Goal: Task Accomplishment & Management: Complete application form

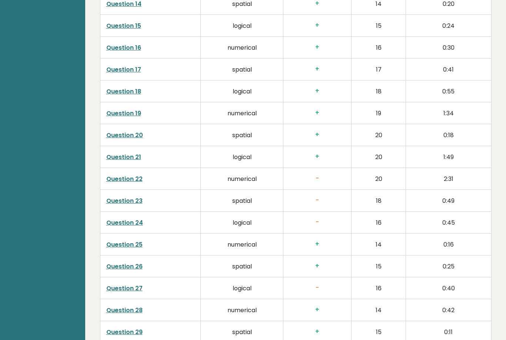
scroll to position [1408, 0]
click at [316, 155] on h3 "-" at bounding box center [317, 157] width 56 height 8
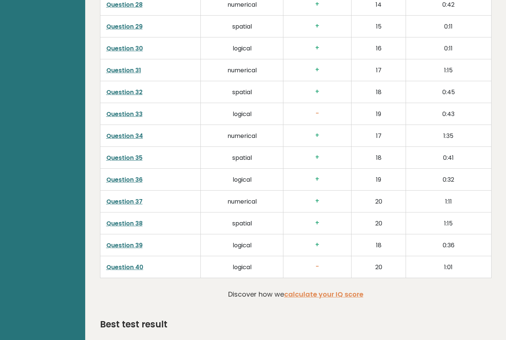
scroll to position [1709, 0]
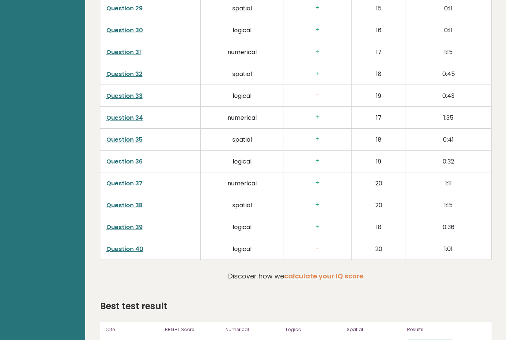
click at [430, 339] on link "View results" at bounding box center [430, 344] width 46 height 10
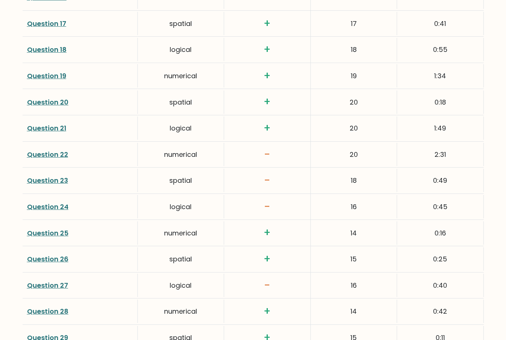
scroll to position [1338, 0]
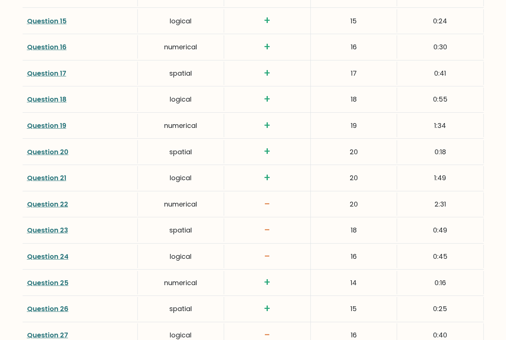
click at [188, 193] on div "numerical" at bounding box center [181, 204] width 86 height 23
click at [38, 200] on link "Question 22" at bounding box center [47, 204] width 41 height 9
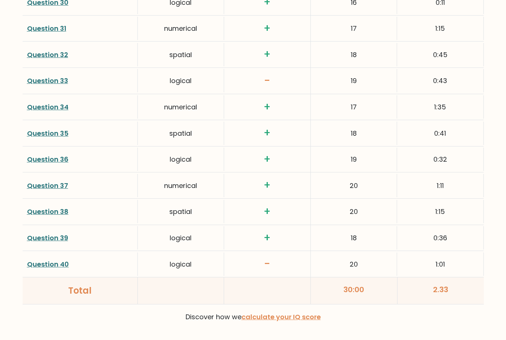
scroll to position [1749, 0]
click at [41, 260] on link "Question 40" at bounding box center [48, 264] width 42 height 9
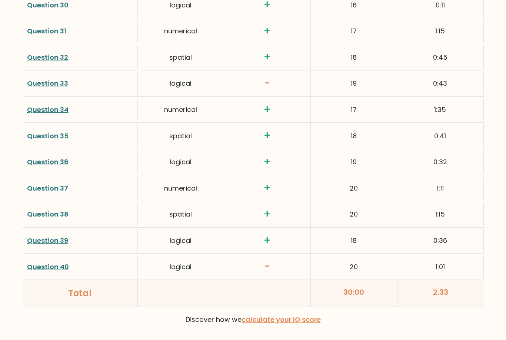
scroll to position [1746, 0]
click at [44, 262] on link "Question 40" at bounding box center [48, 266] width 42 height 9
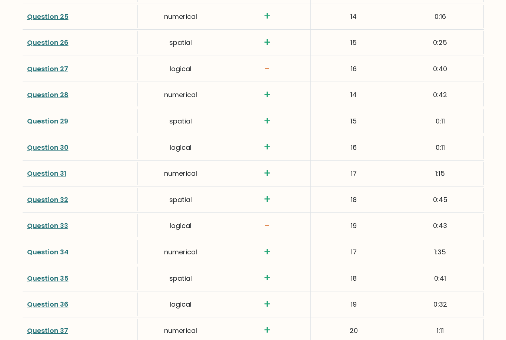
scroll to position [1604, 0]
click at [33, 221] on link "Question 33" at bounding box center [47, 225] width 41 height 9
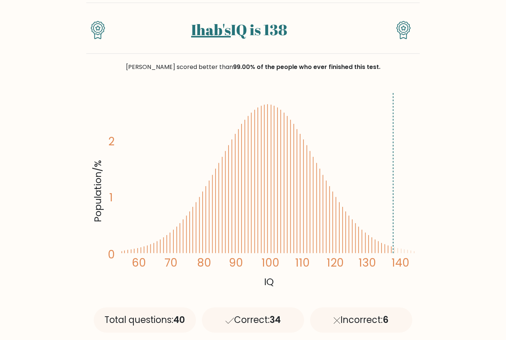
scroll to position [0, 0]
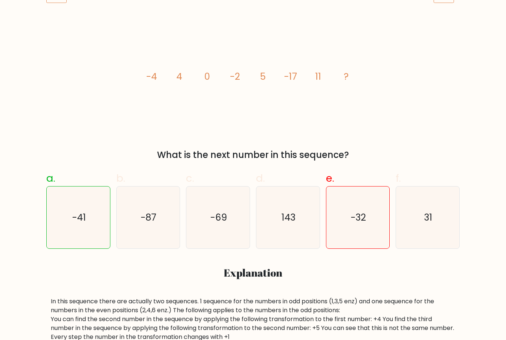
scroll to position [139, 0]
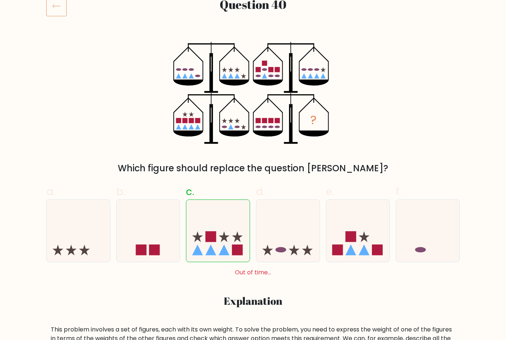
scroll to position [97, 0]
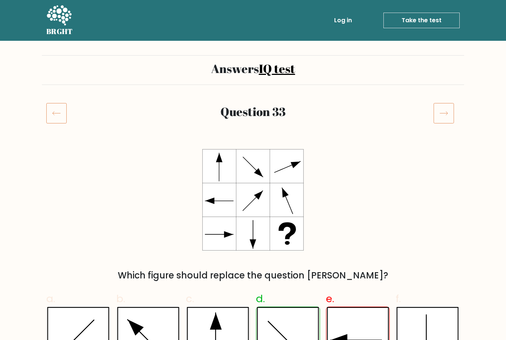
click at [347, 26] on link "Log in" at bounding box center [343, 20] width 24 height 15
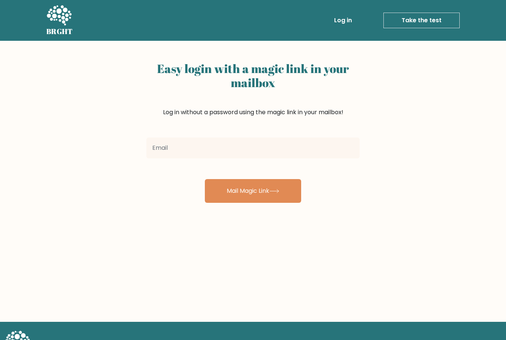
click at [343, 21] on link "Log in" at bounding box center [343, 20] width 24 height 15
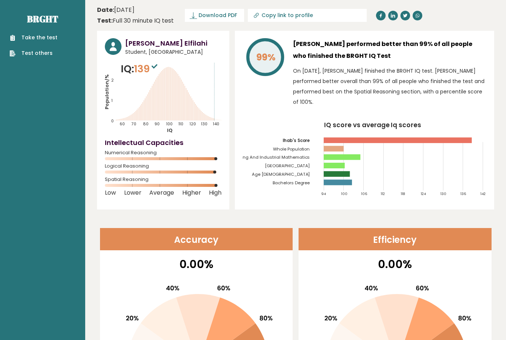
click at [40, 40] on link "Take the test" at bounding box center [34, 38] width 48 height 8
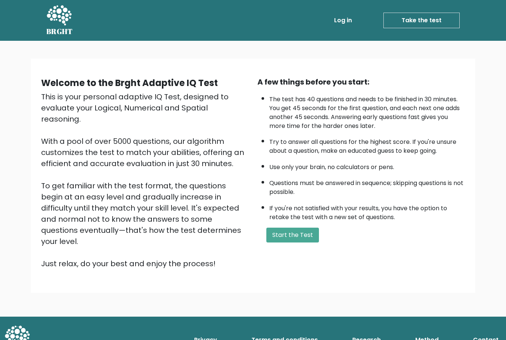
click at [349, 26] on link "Log in" at bounding box center [343, 20] width 24 height 15
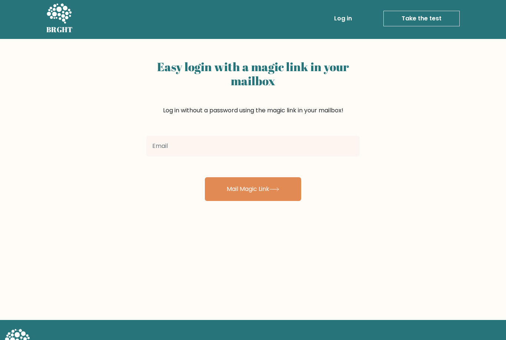
scroll to position [2, 0]
click at [166, 149] on input "email" at bounding box center [252, 146] width 213 height 21
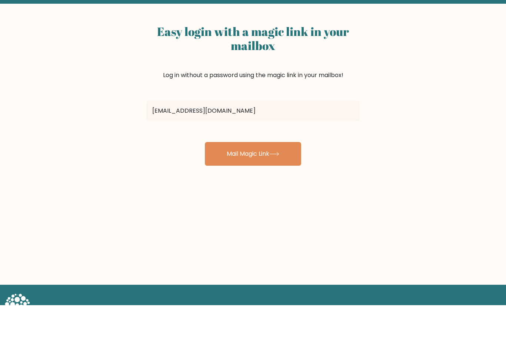
type input "ihaabihaab27@gmail.com"
click at [262, 177] on button "Mail Magic Link" at bounding box center [253, 189] width 96 height 24
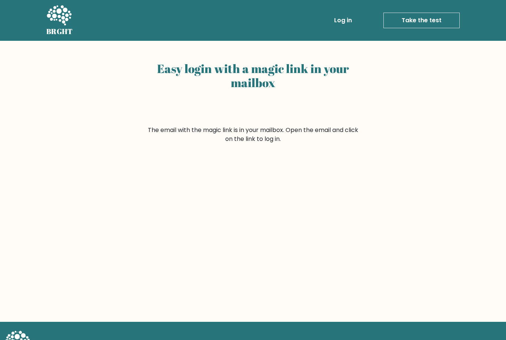
click at [274, 318] on div "Easy login with a magic link in your mailbox The email with the magic link is i…" at bounding box center [253, 181] width 506 height 281
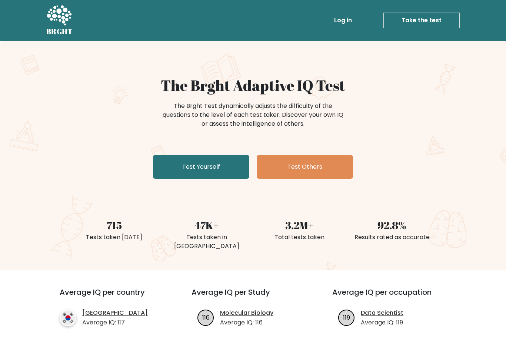
click at [347, 21] on link "Log in" at bounding box center [343, 20] width 24 height 15
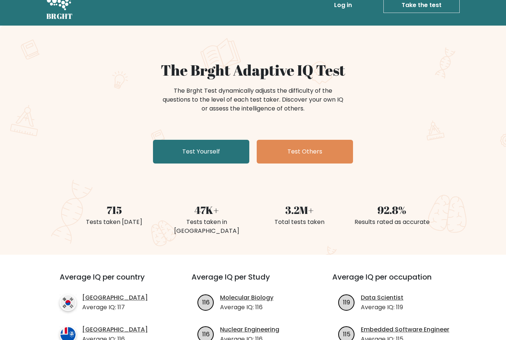
scroll to position [14, 0]
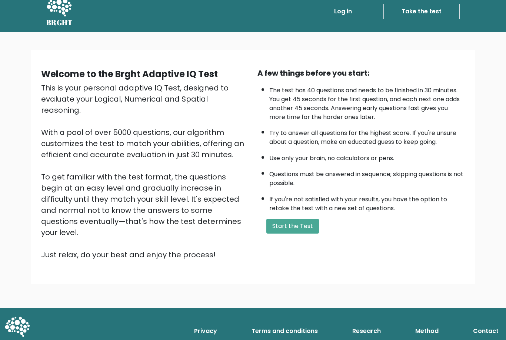
scroll to position [24, 0]
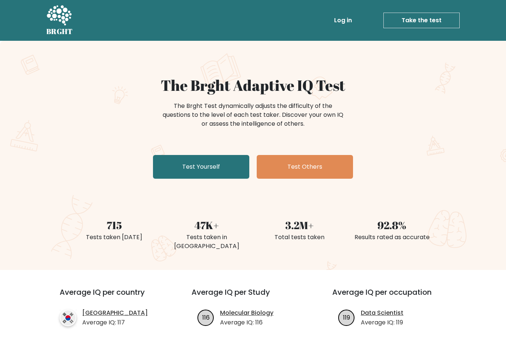
click at [346, 23] on link "Log in" at bounding box center [343, 20] width 24 height 15
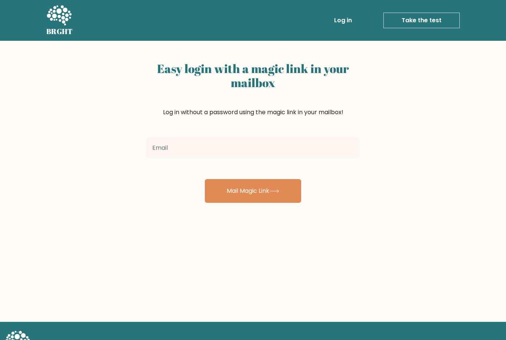
click at [329, 145] on input "email" at bounding box center [252, 147] width 213 height 21
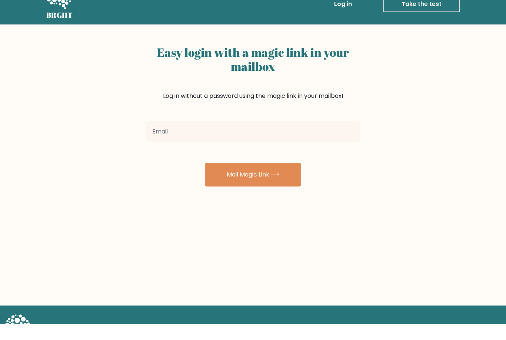
click at [49, 136] on div "Easy login with a magic link in your mailbox Log in without a password using th…" at bounding box center [253, 181] width 506 height 281
